Goal: Transaction & Acquisition: Download file/media

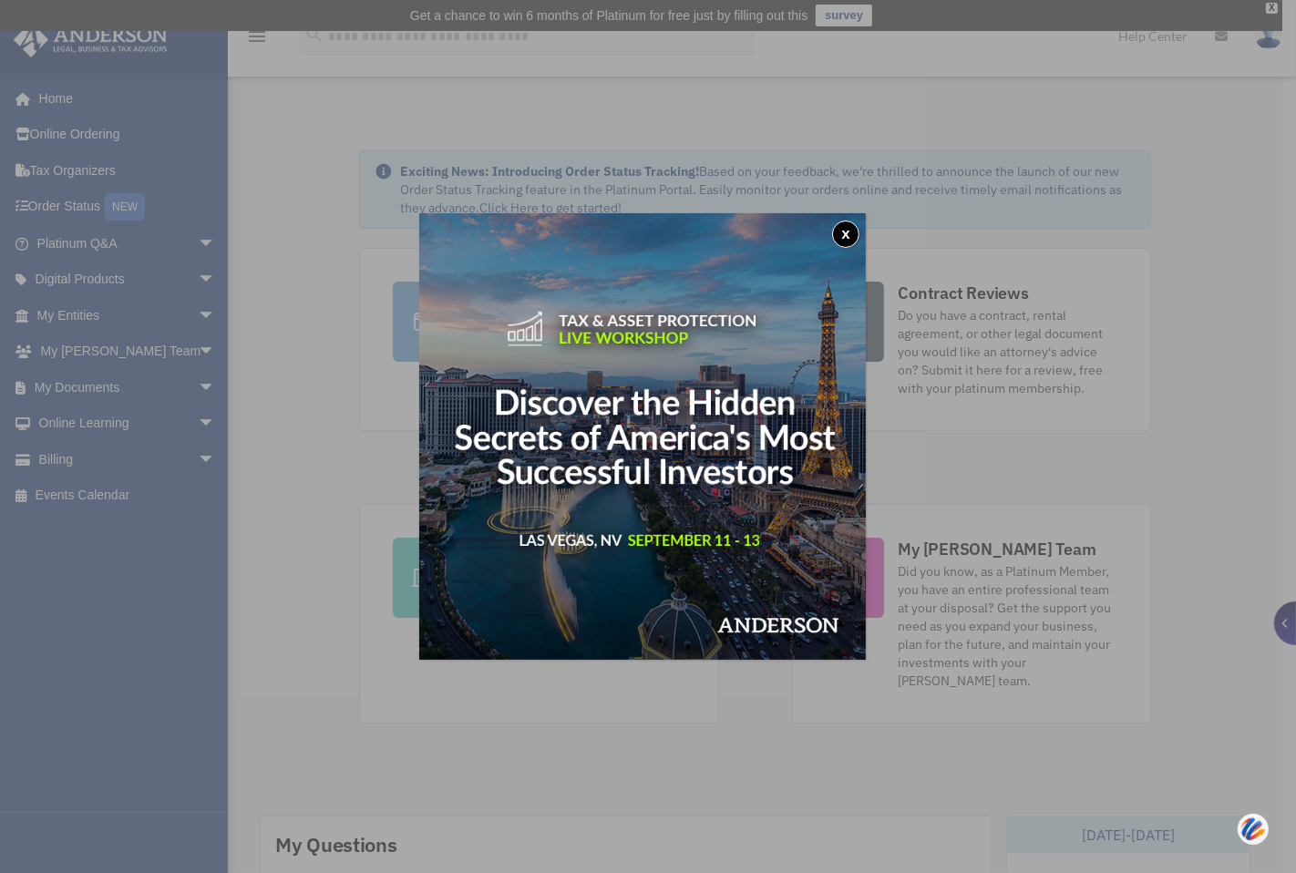
click at [855, 232] on button "x" at bounding box center [845, 234] width 27 height 27
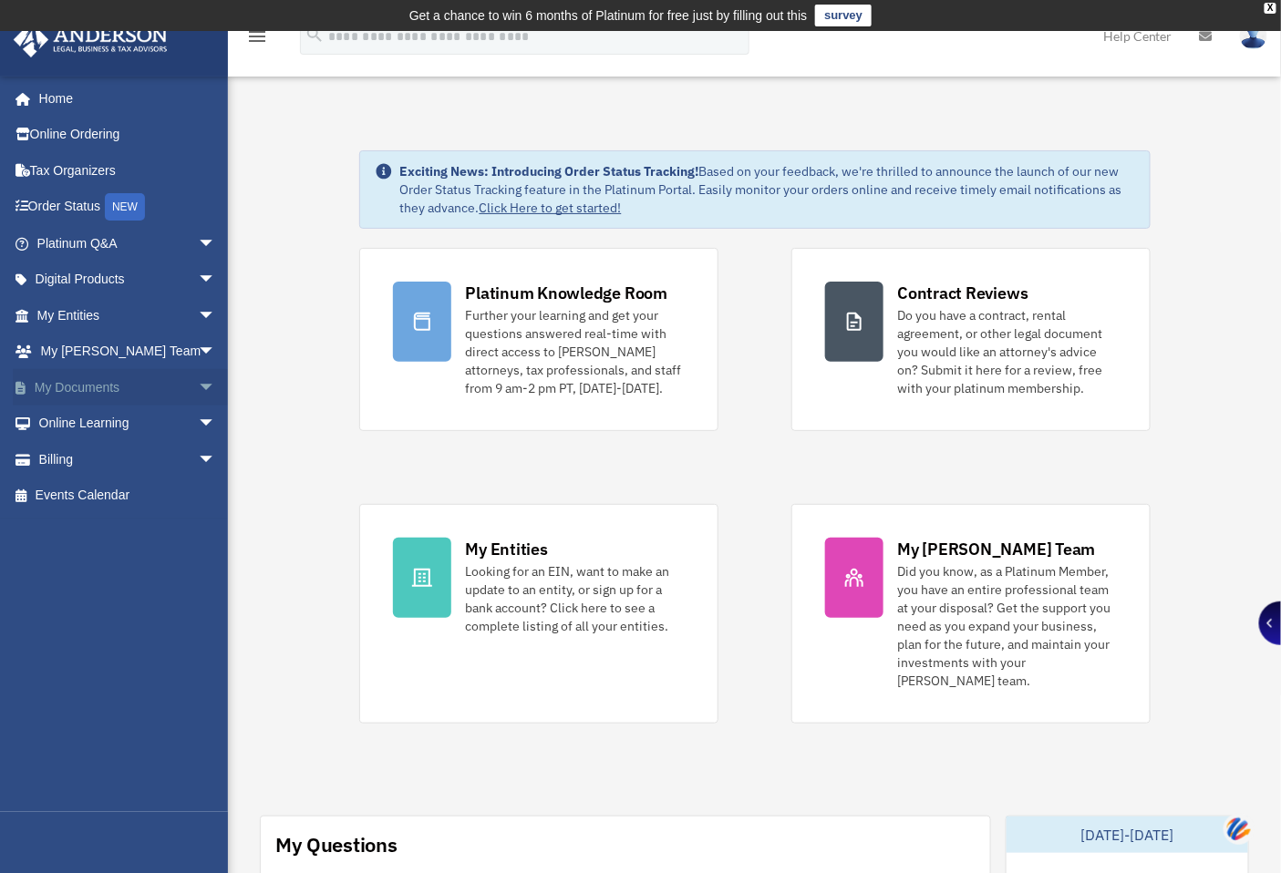
click at [198, 380] on span "arrow_drop_down" at bounding box center [216, 387] width 36 height 37
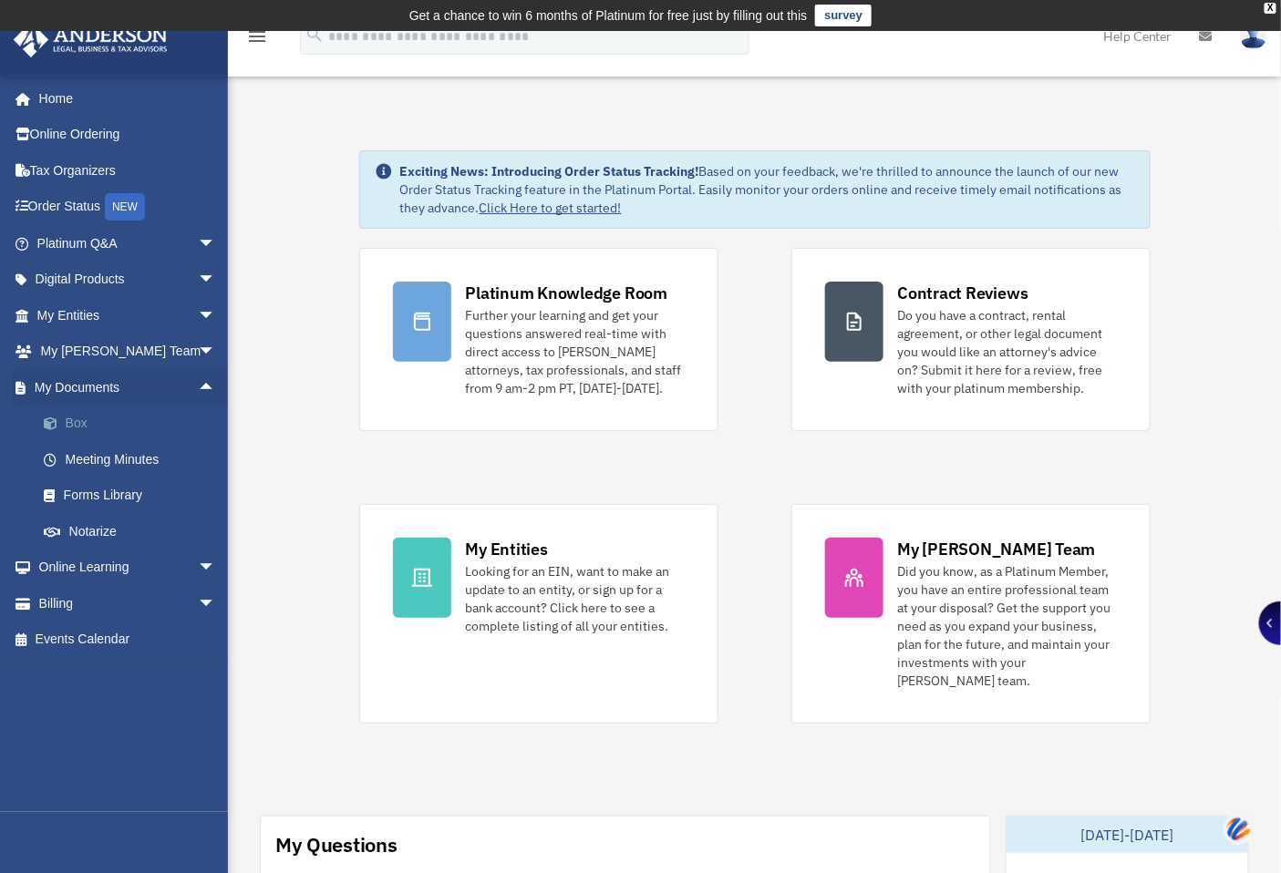
click at [167, 421] on link "Box" at bounding box center [135, 424] width 218 height 36
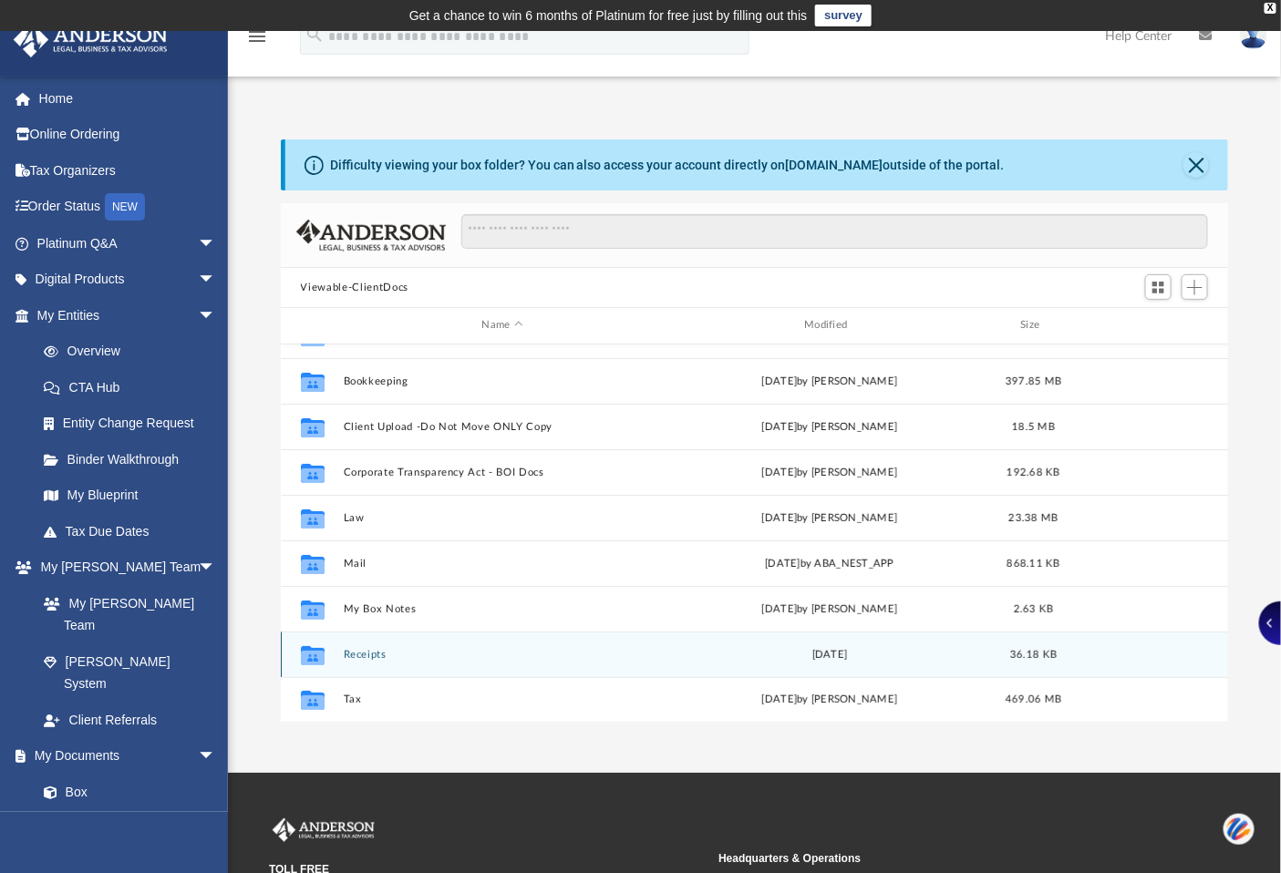
scroll to position [169, 0]
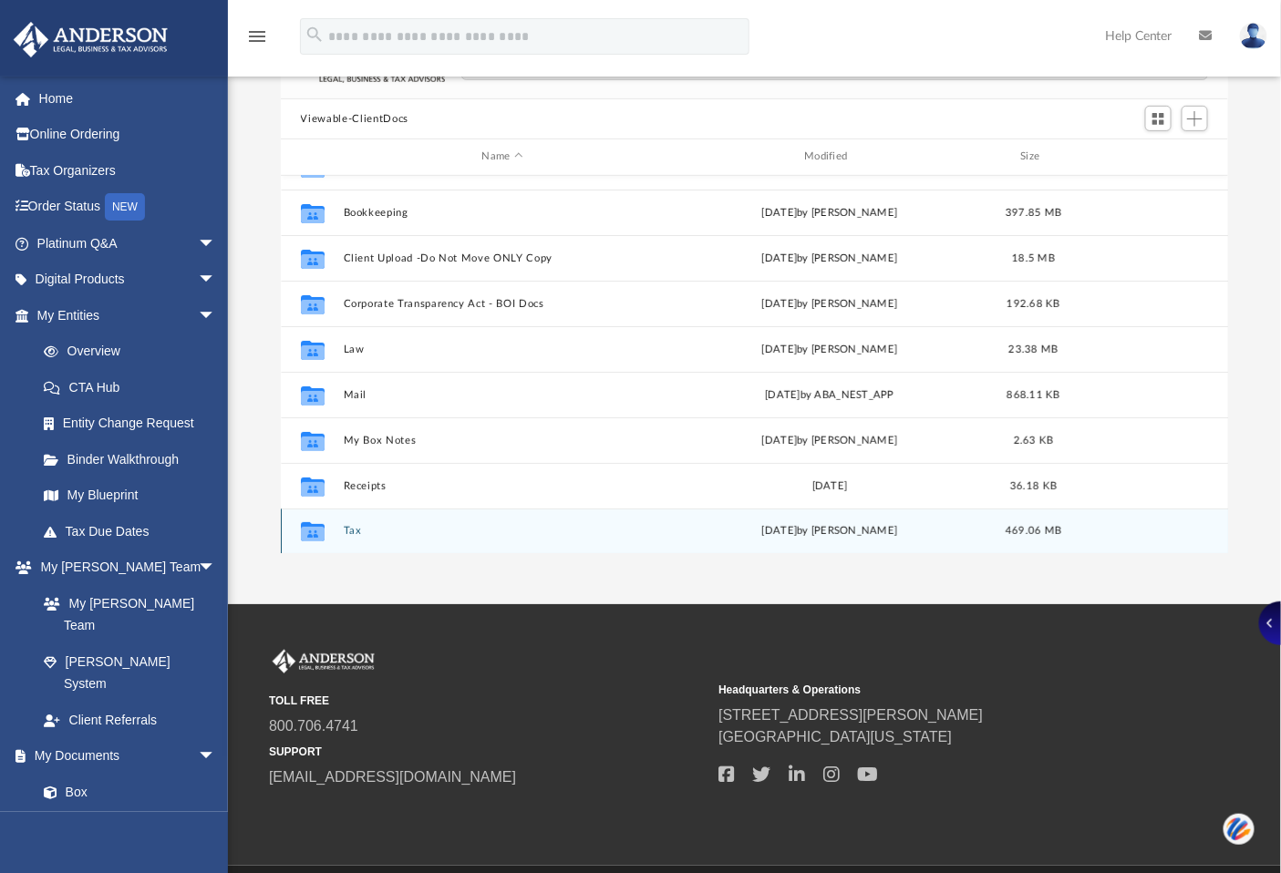
click at [351, 532] on button "Tax" at bounding box center [502, 531] width 319 height 12
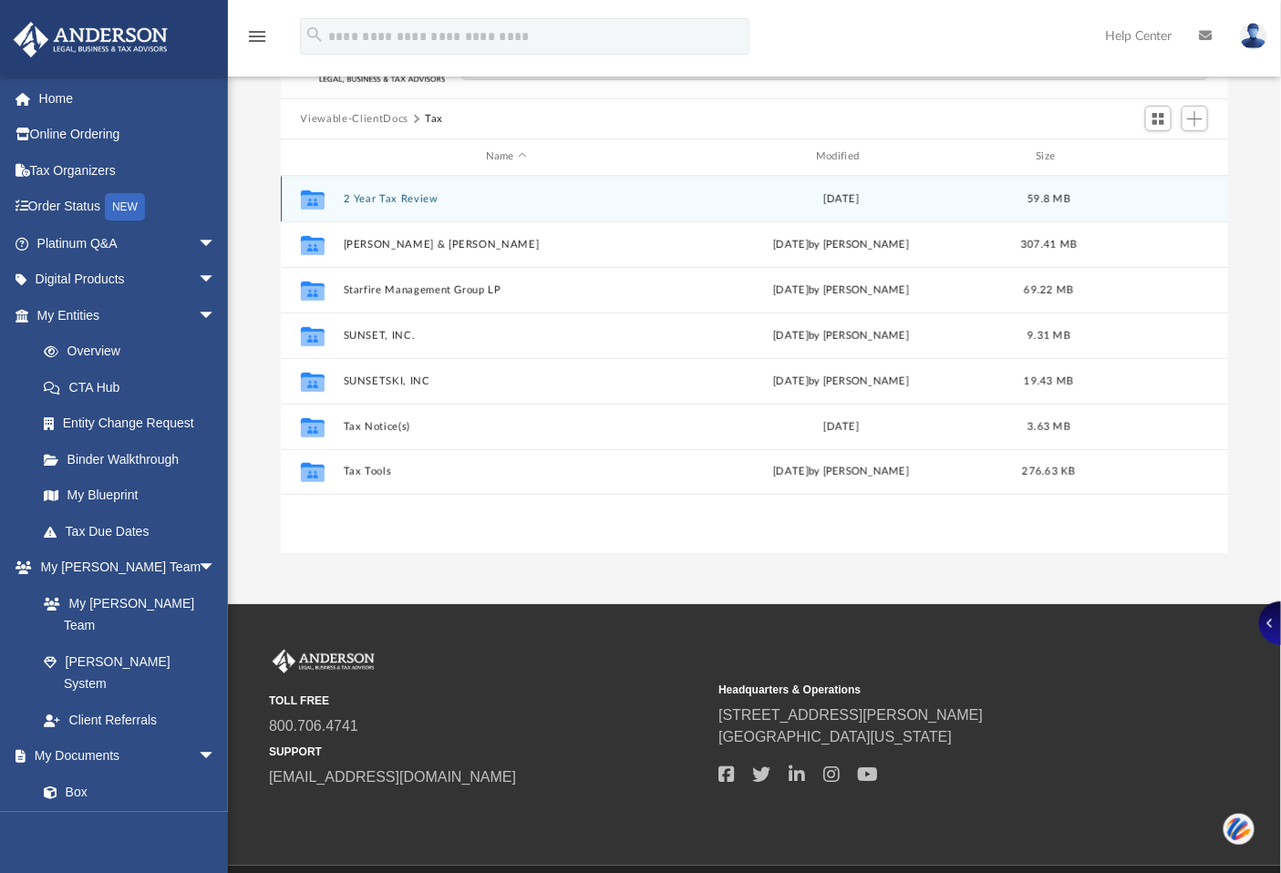
scroll to position [0, 0]
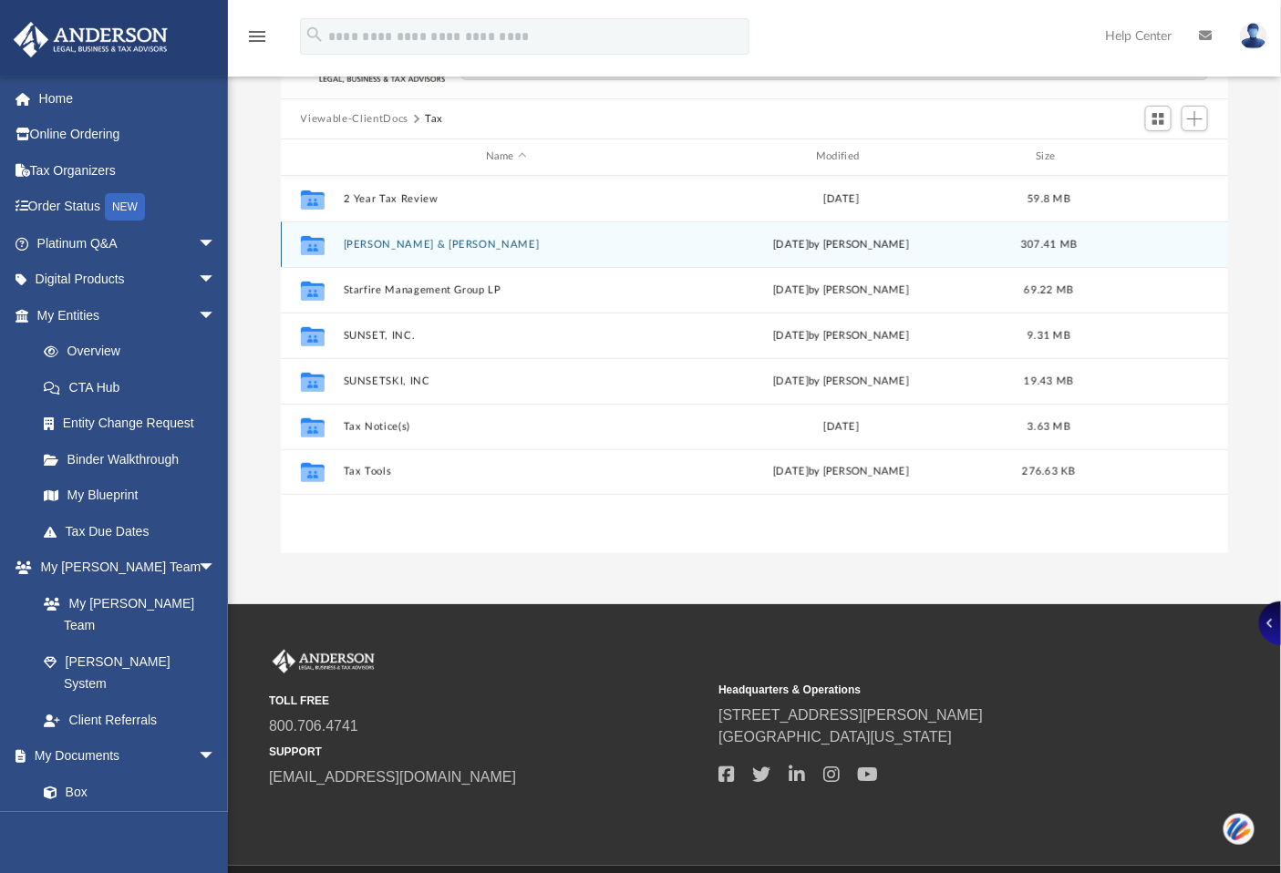
click at [387, 244] on button "[PERSON_NAME] & [PERSON_NAME]" at bounding box center [506, 245] width 326 height 12
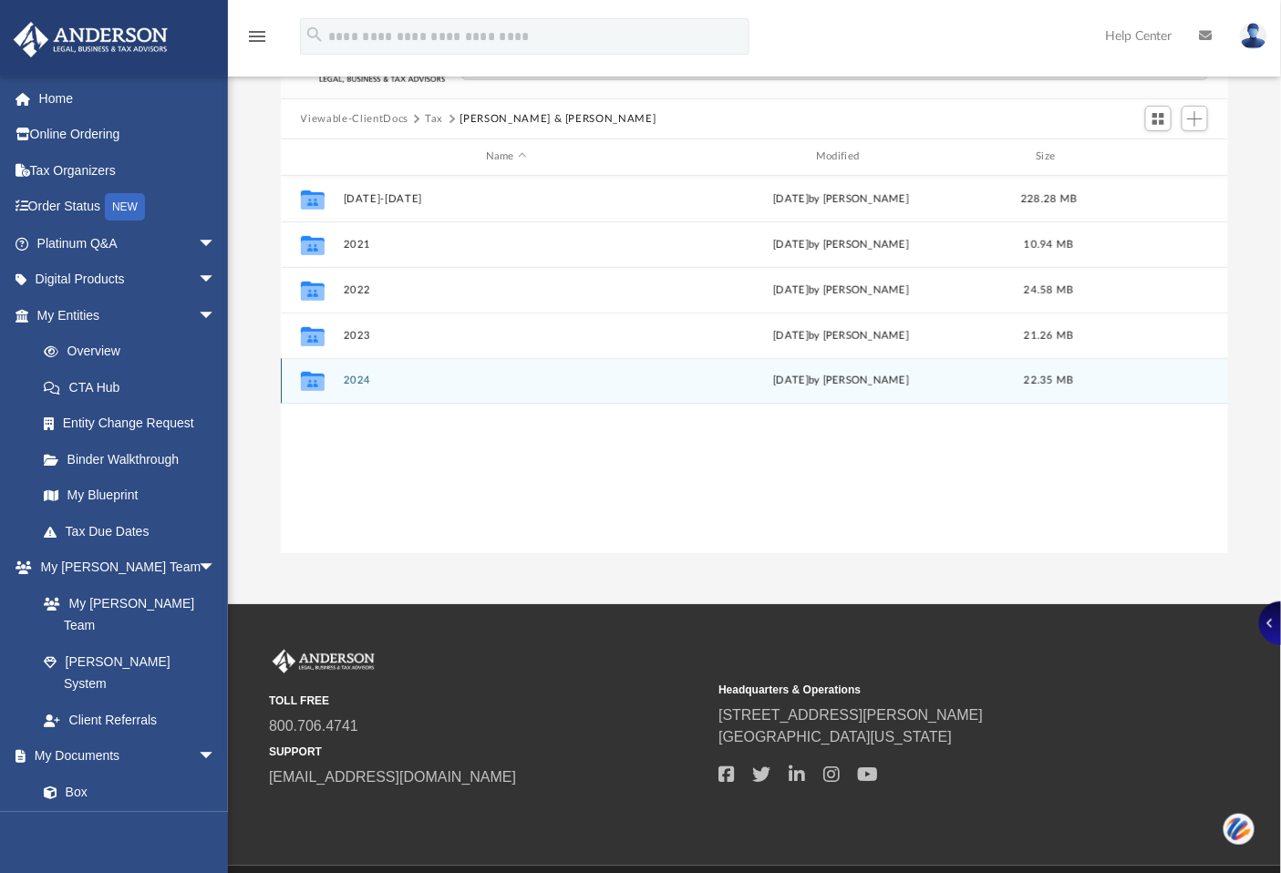
click at [363, 386] on div "Collaborated Folder 2024 [DATE] by [PERSON_NAME] 22.35 MB" at bounding box center [755, 381] width 948 height 46
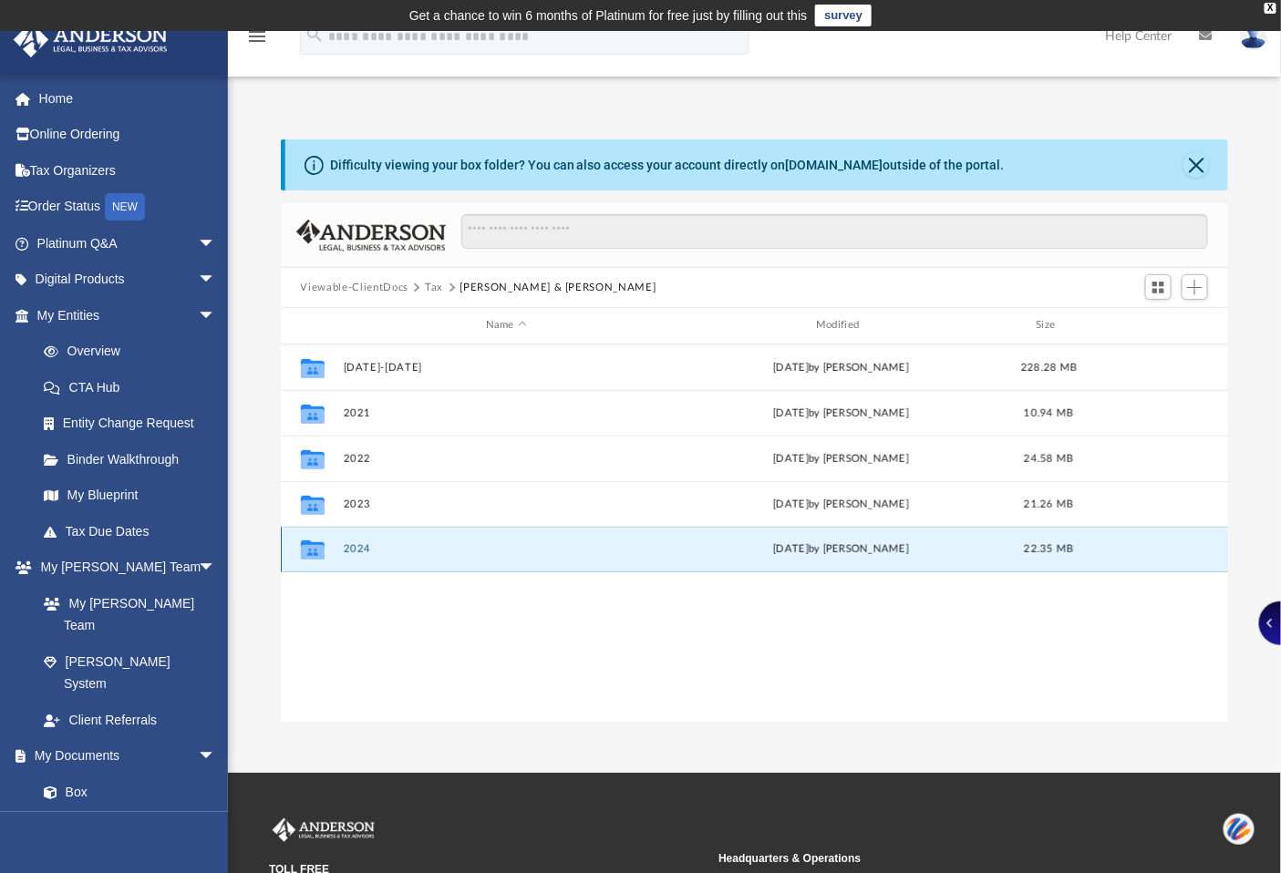
click at [351, 543] on button "2024" at bounding box center [506, 549] width 326 height 12
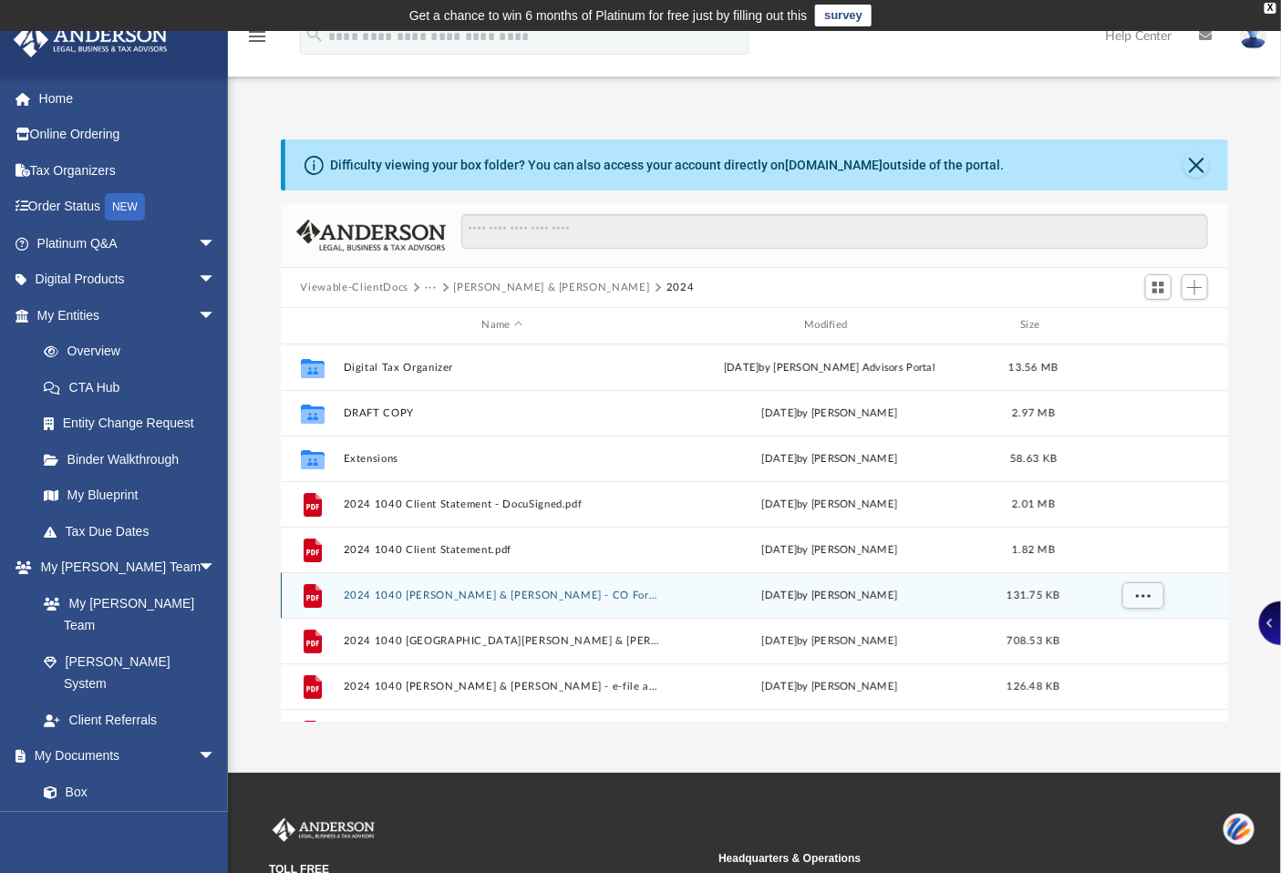
click at [465, 585] on div "File 2024 1040 [PERSON_NAME] & [PERSON_NAME] - CO Form DR 0104 EP Estiamted Tax…" at bounding box center [755, 595] width 948 height 46
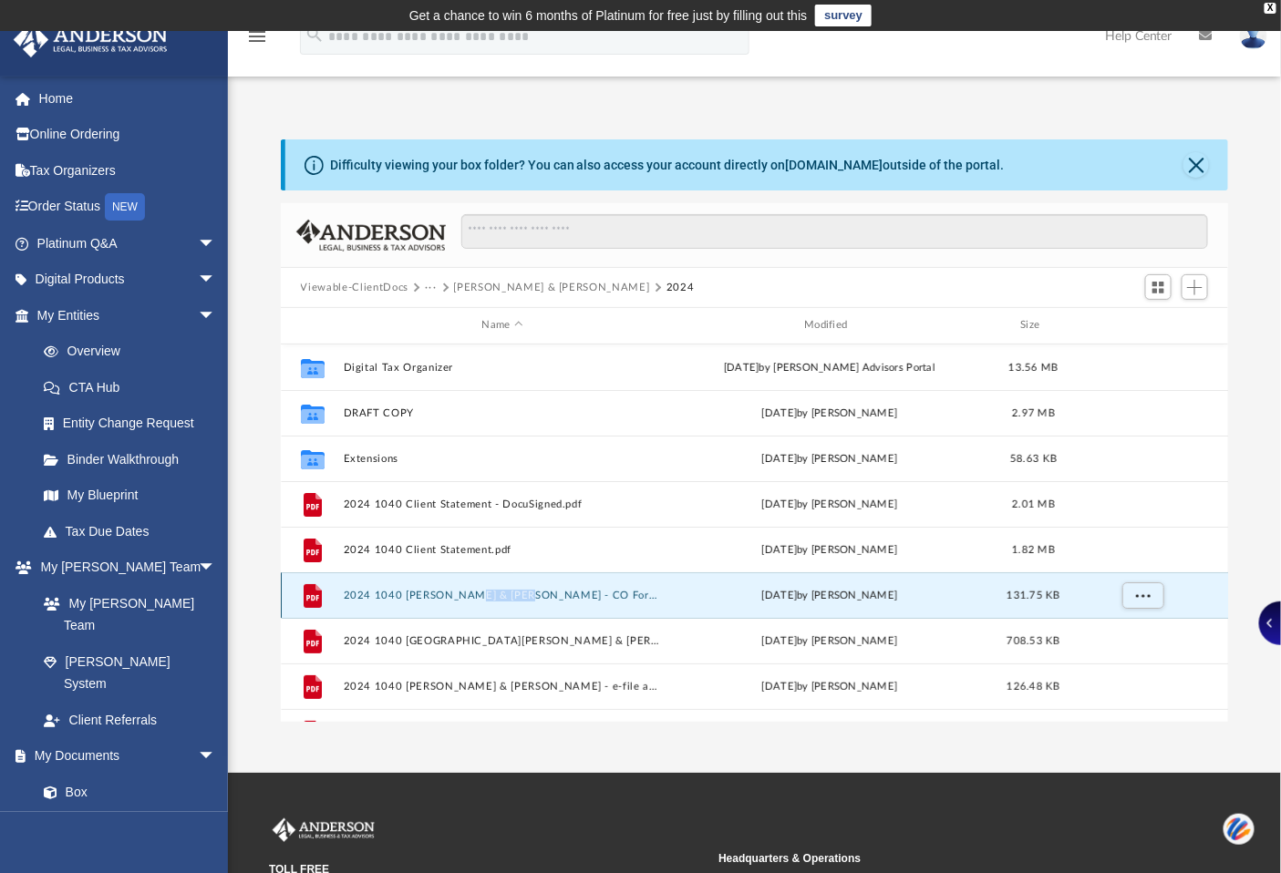
click at [465, 585] on div "File 2024 1040 [PERSON_NAME] & [PERSON_NAME] - CO Form DR 0104 EP Estiamted Tax…" at bounding box center [755, 595] width 948 height 46
click at [310, 594] on icon "grid" at bounding box center [313, 595] width 18 height 24
click at [376, 591] on button "2024 1040 [PERSON_NAME] & [PERSON_NAME] - CO Form DR 0104 EP Estiamted Tax Paym…" at bounding box center [502, 596] width 319 height 12
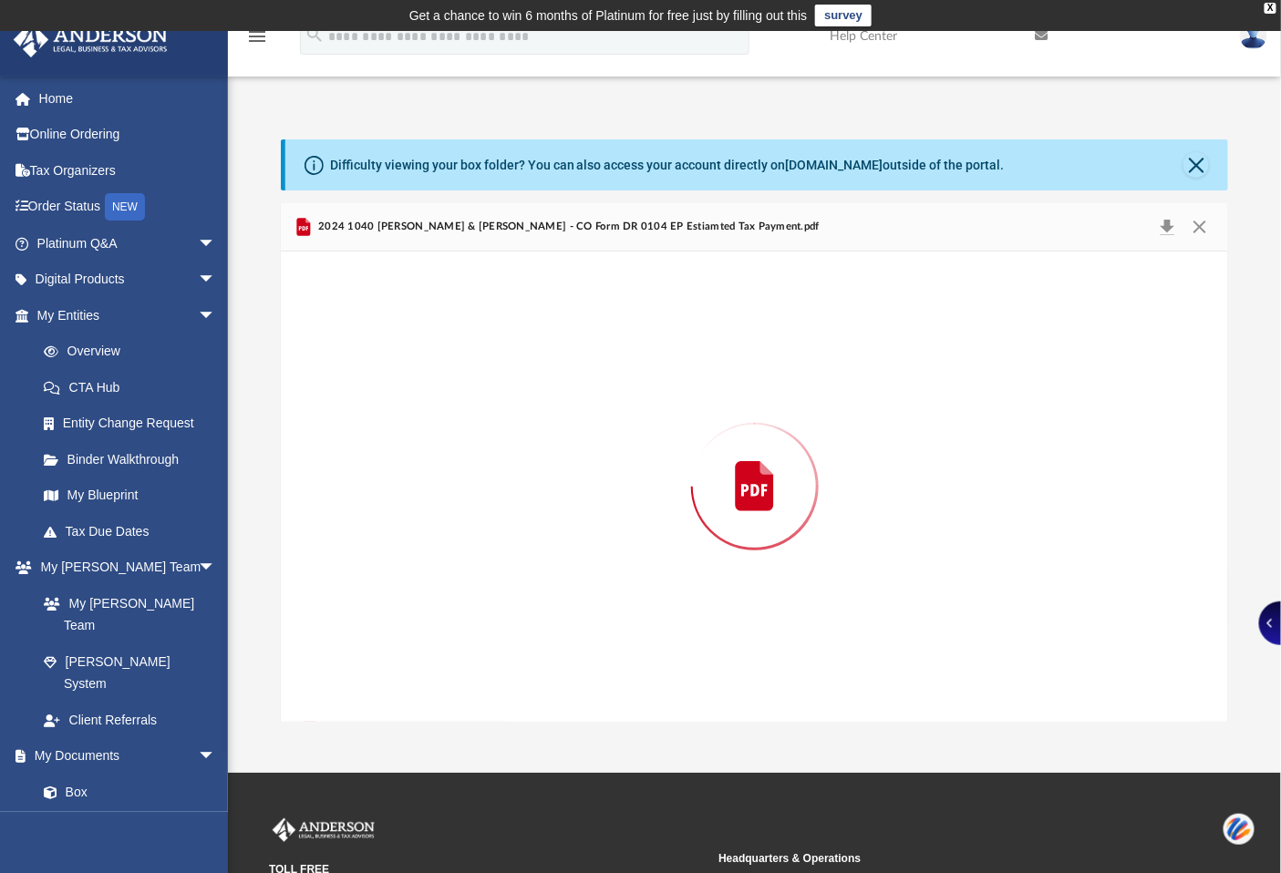
click at [376, 591] on div "Preview" at bounding box center [755, 487] width 948 height 470
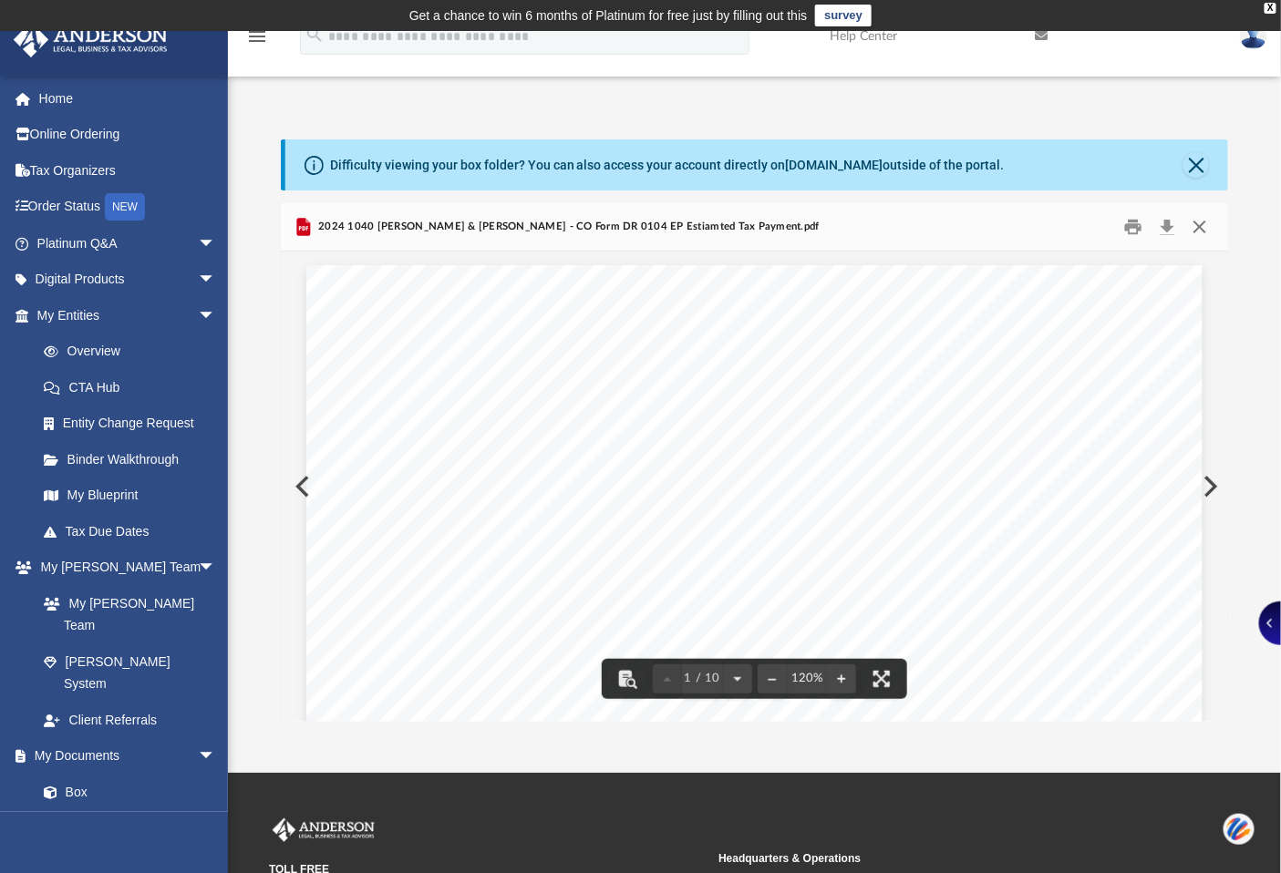
click at [1208, 213] on button "Close" at bounding box center [1199, 227] width 33 height 28
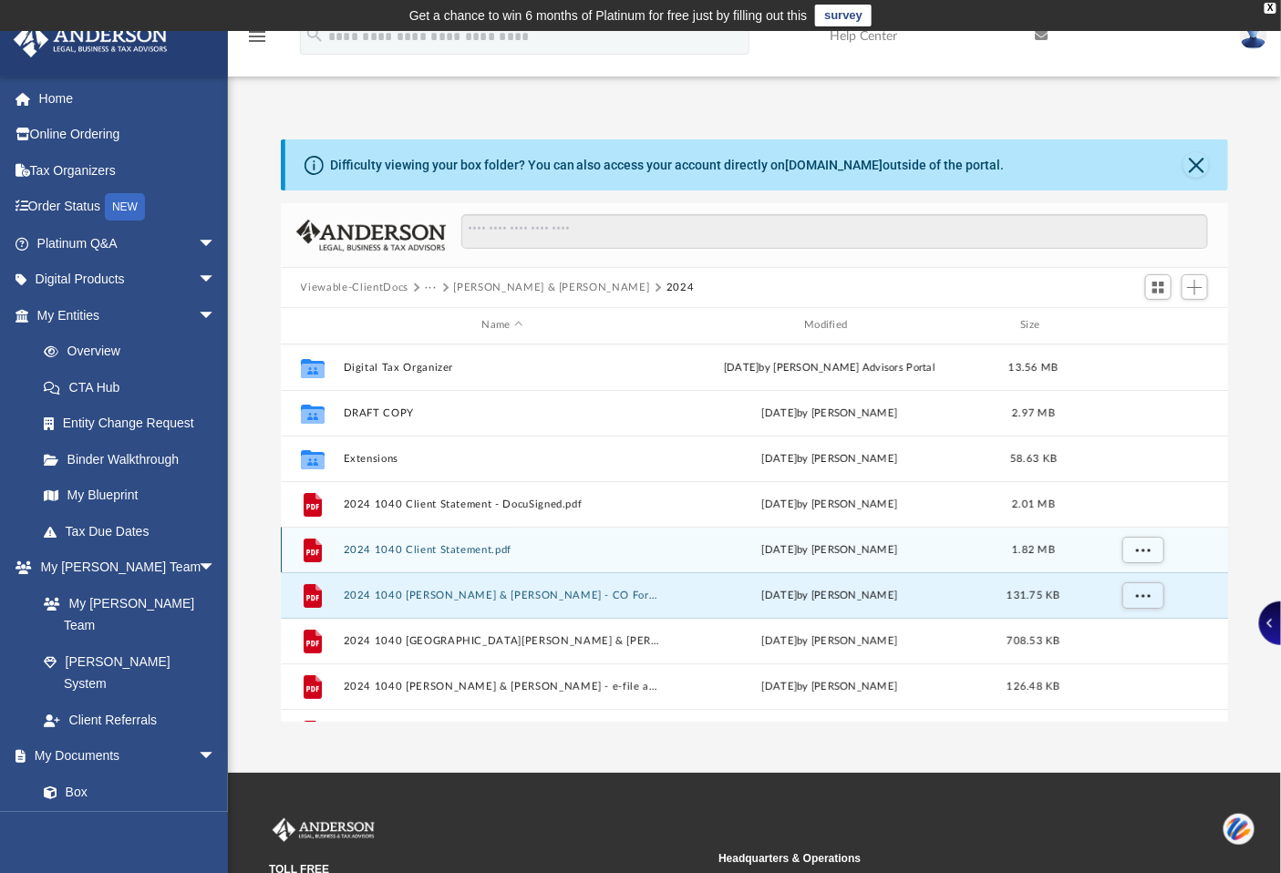
click at [393, 542] on div "File 2024 1040 Client Statement.pdf [DATE] by [PERSON_NAME] 1.82 MB" at bounding box center [755, 550] width 948 height 46
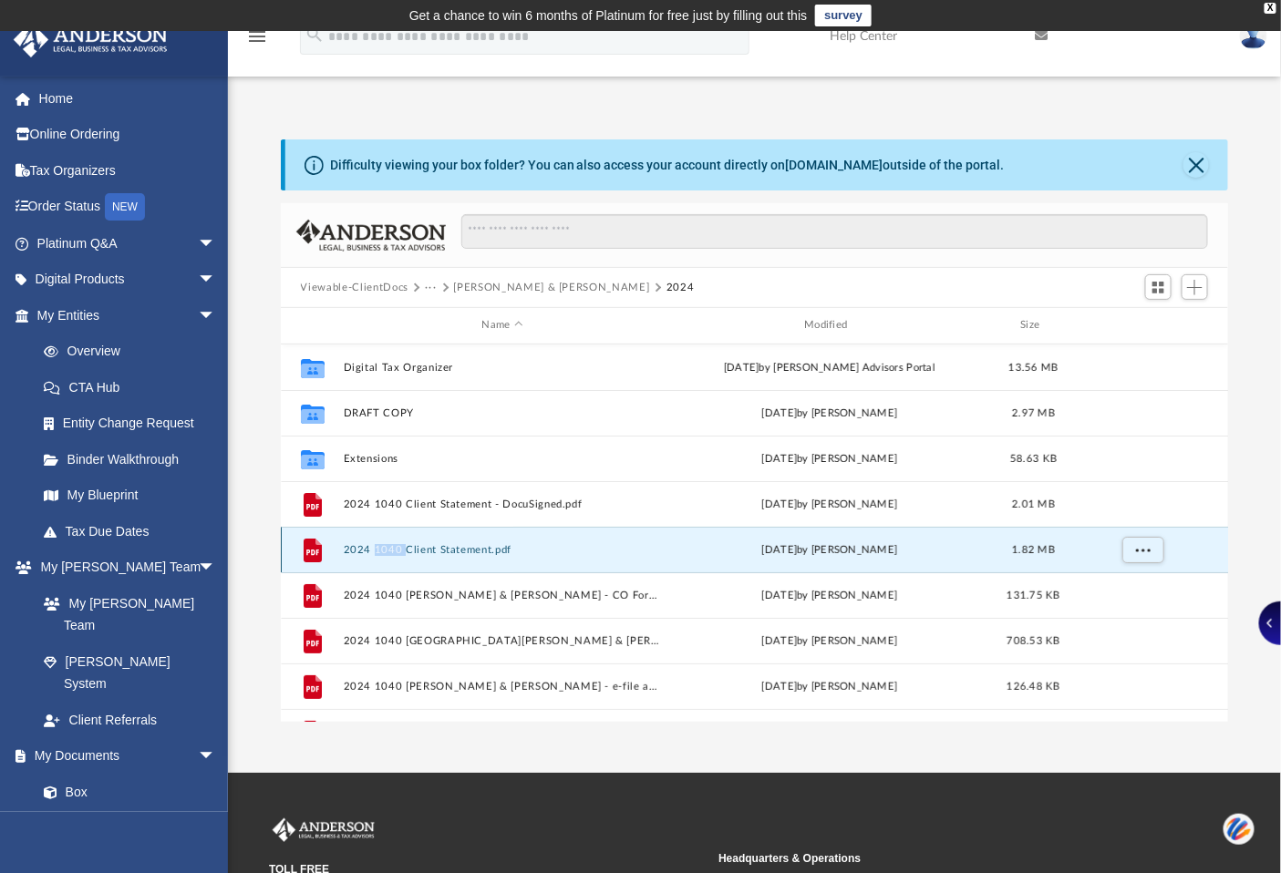
click at [393, 542] on div "File 2024 1040 Client Statement.pdf [DATE] by [PERSON_NAME] 1.82 MB" at bounding box center [755, 550] width 948 height 46
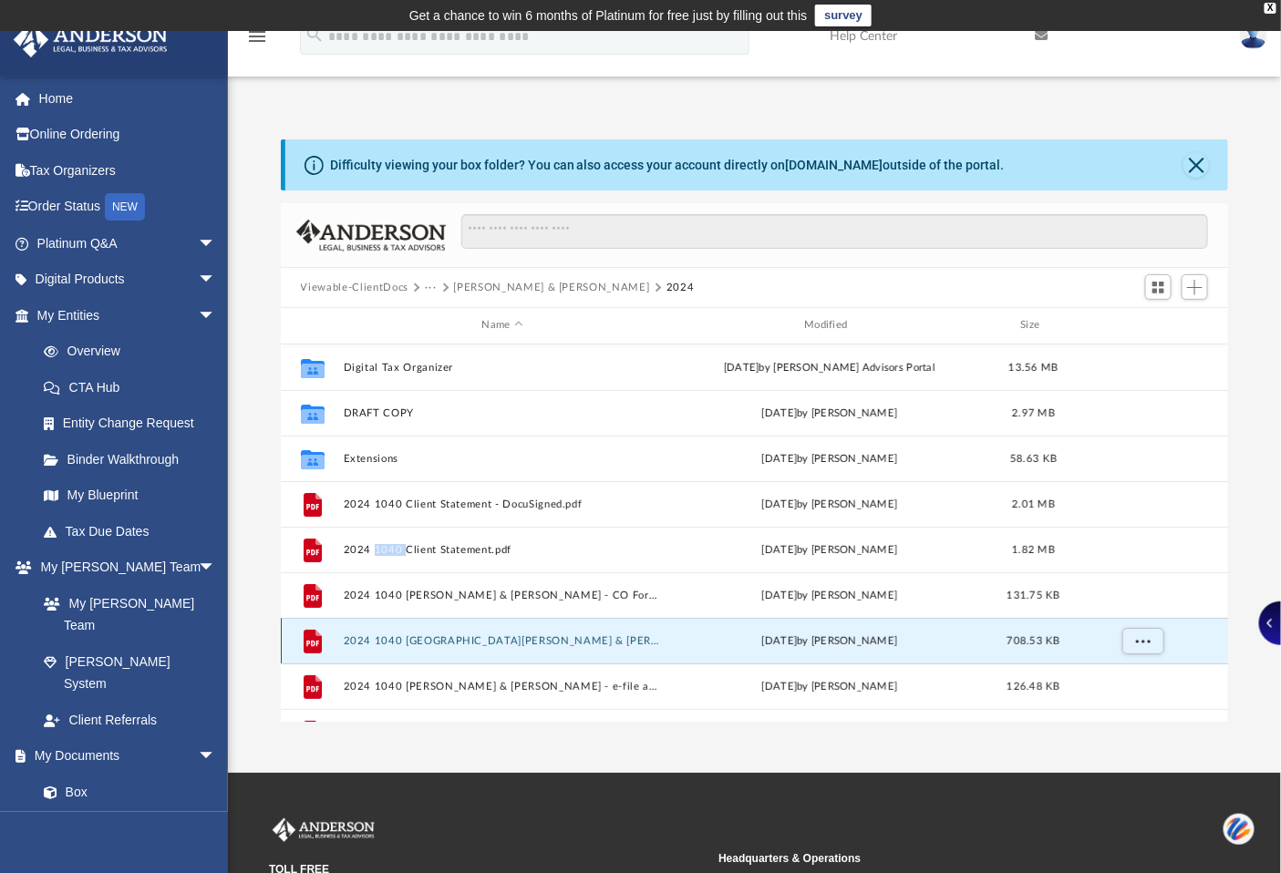
click at [450, 633] on div "File 2024 1040 [GEOGRAPHIC_DATA][PERSON_NAME] & [PERSON_NAME] - Completed Copy.…" at bounding box center [755, 641] width 948 height 46
click at [452, 633] on div "File 2024 1040 [GEOGRAPHIC_DATA][PERSON_NAME] & [PERSON_NAME] - Completed Copy.…" at bounding box center [755, 641] width 948 height 46
click at [1186, 159] on button "Close" at bounding box center [1196, 165] width 26 height 26
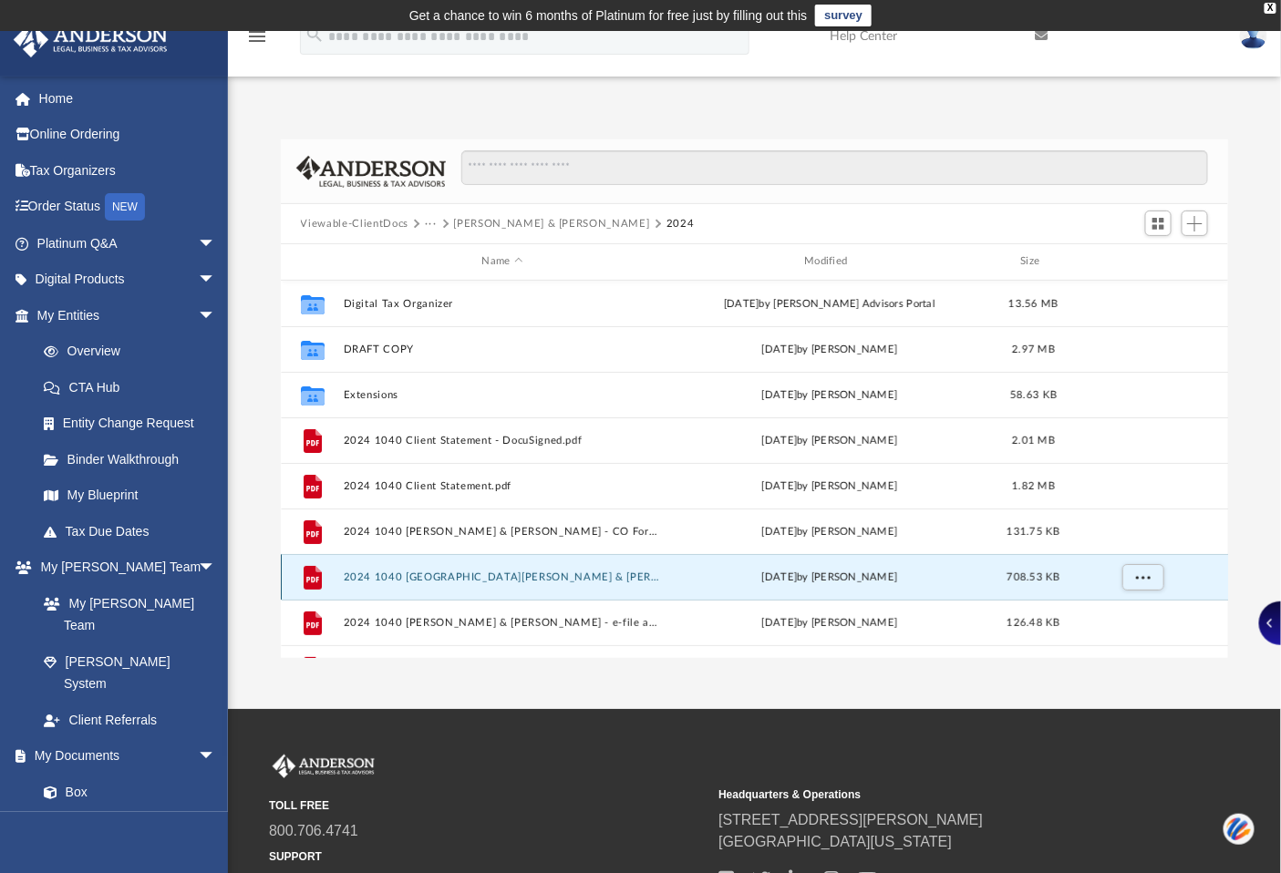
click at [406, 570] on div "File 2024 1040 [GEOGRAPHIC_DATA][PERSON_NAME] & [PERSON_NAME] - Completed Copy.…" at bounding box center [755, 577] width 948 height 46
click at [406, 571] on button "2024 1040 [GEOGRAPHIC_DATA][PERSON_NAME] & [PERSON_NAME] - Completed Copy.pdf" at bounding box center [502, 577] width 319 height 12
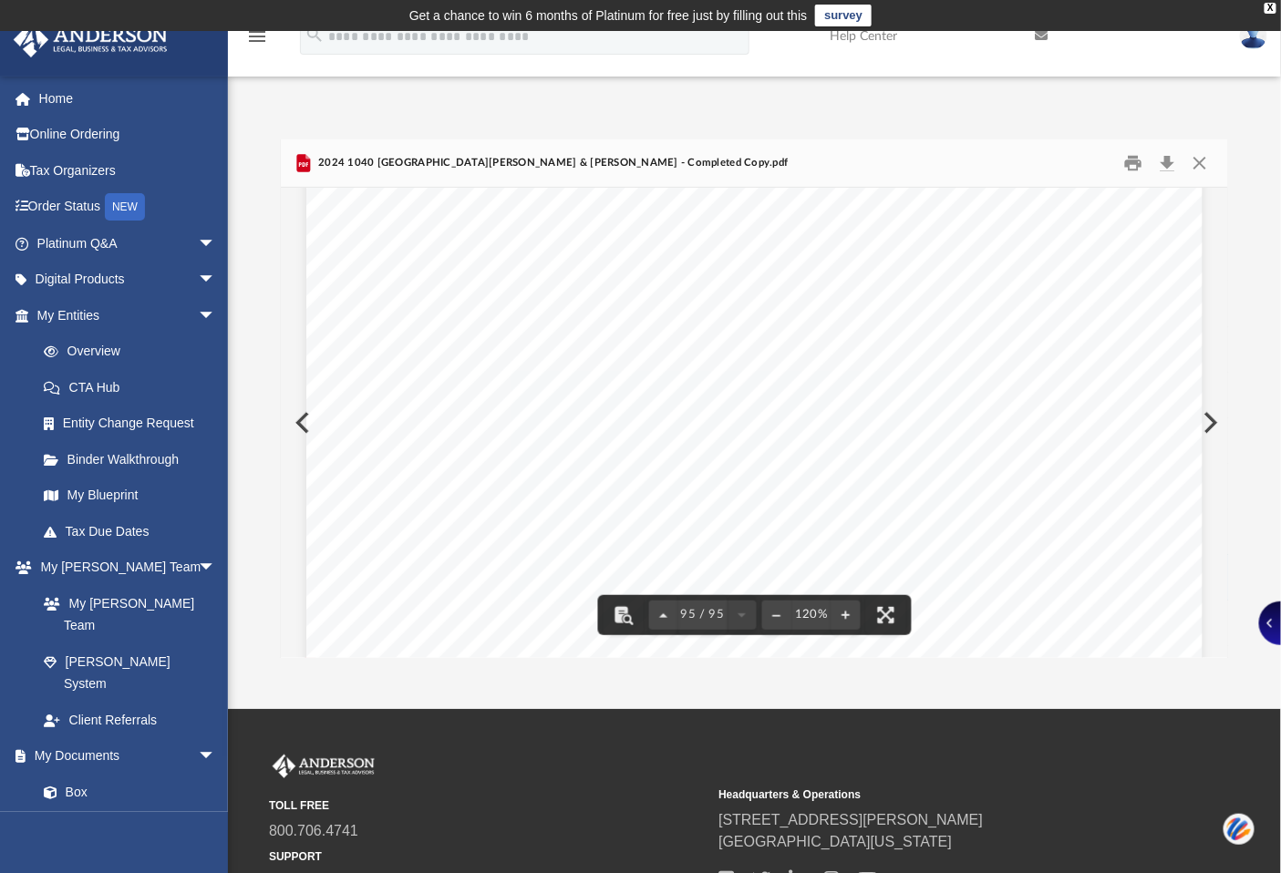
scroll to position [107136, 0]
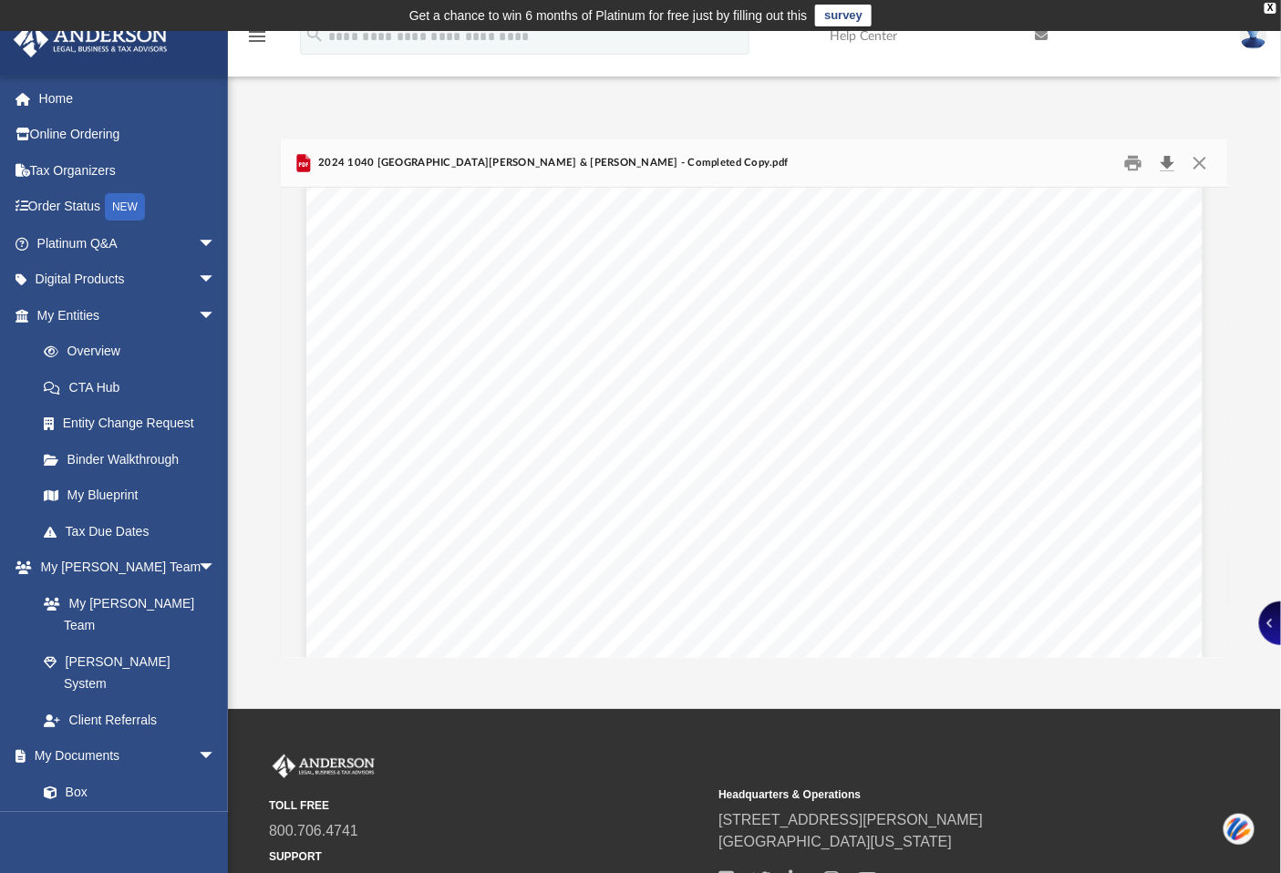
click at [1168, 162] on button "Download" at bounding box center [1166, 163] width 33 height 28
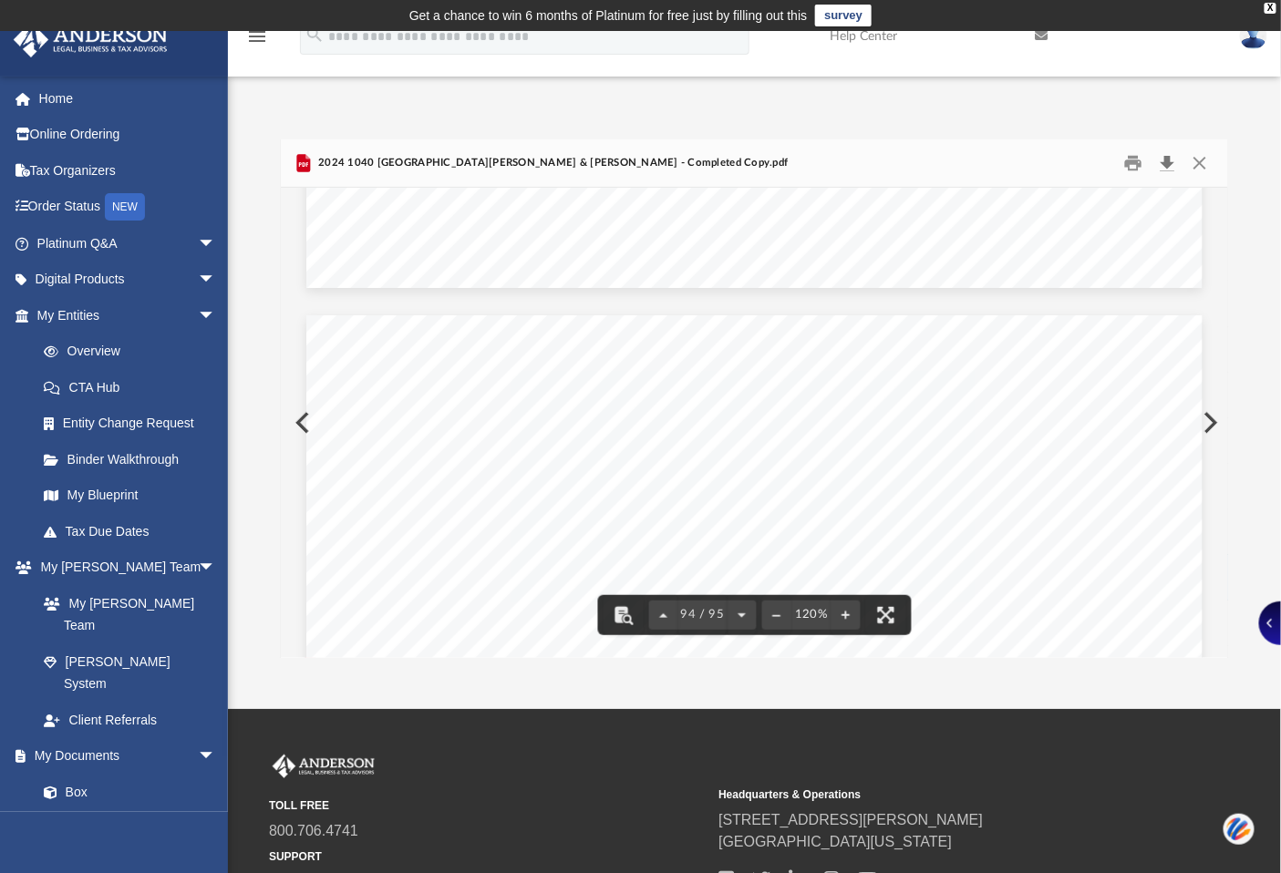
scroll to position [106798, 0]
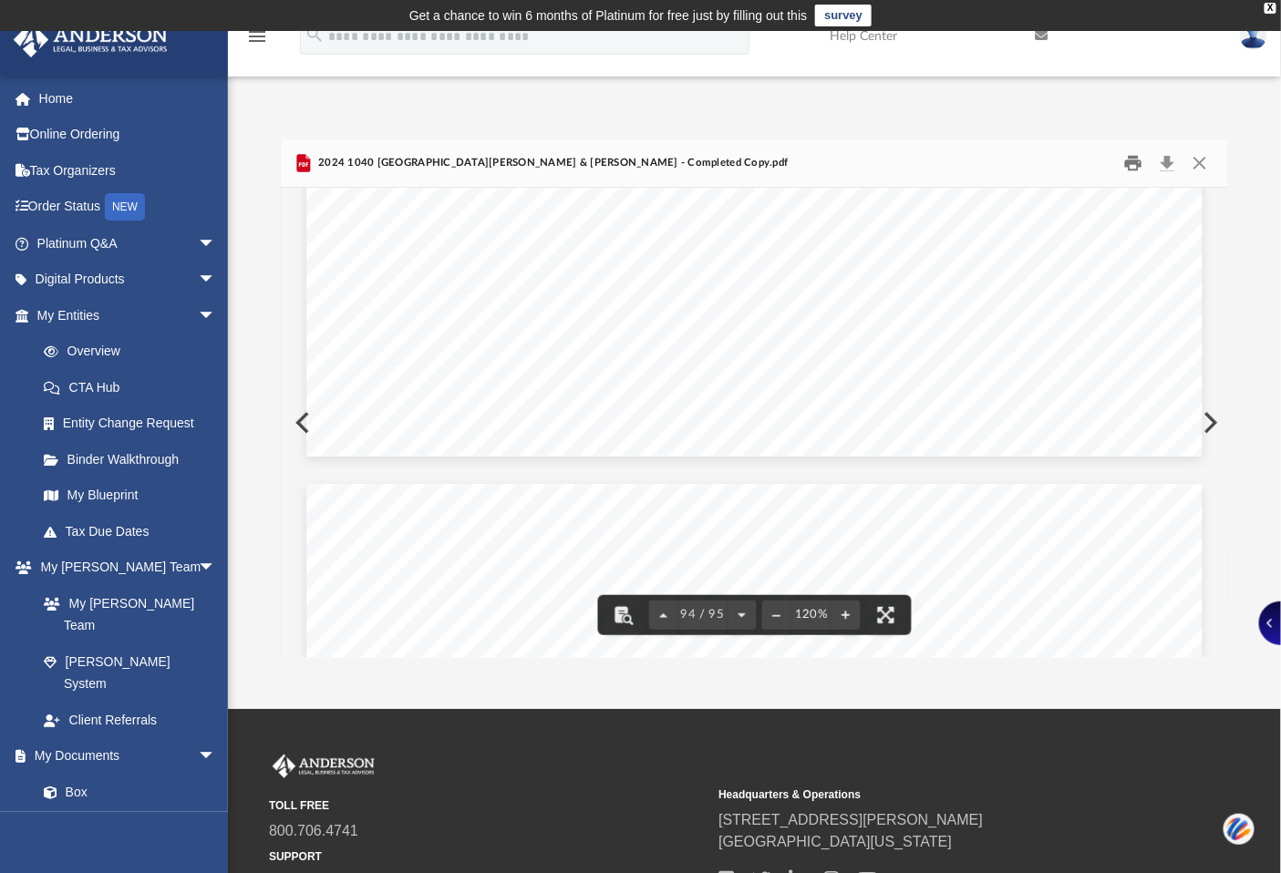
click at [1127, 152] on button "Print" at bounding box center [1133, 163] width 36 height 28
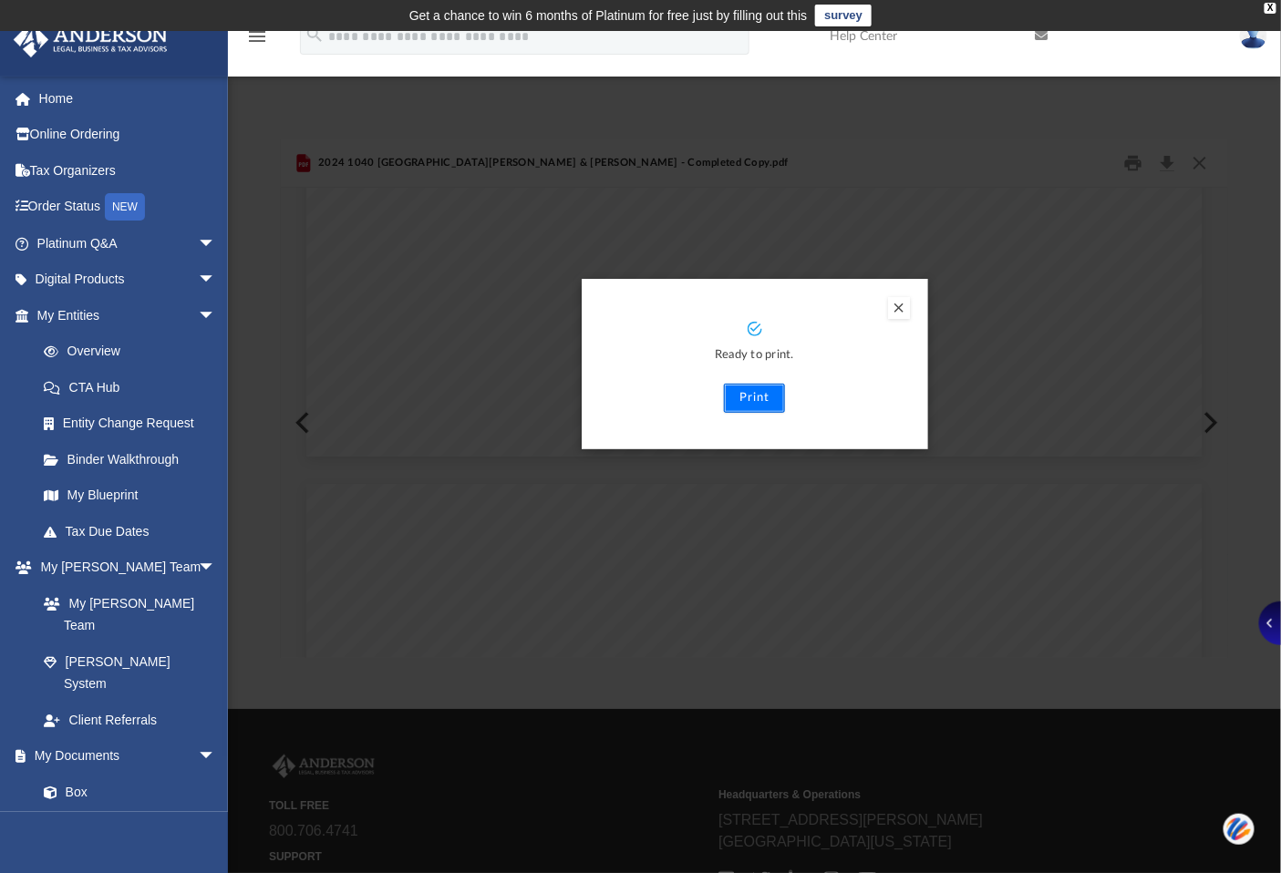
click at [769, 403] on button "Print" at bounding box center [754, 398] width 61 height 29
